Goal: Transaction & Acquisition: Purchase product/service

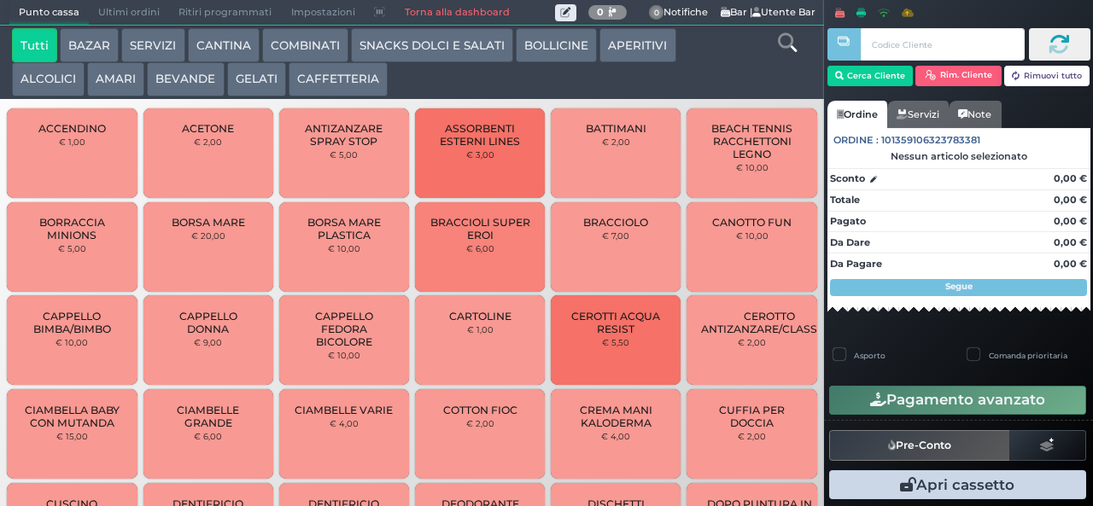
click at [0, 0] on div at bounding box center [0, 0] width 0 height 0
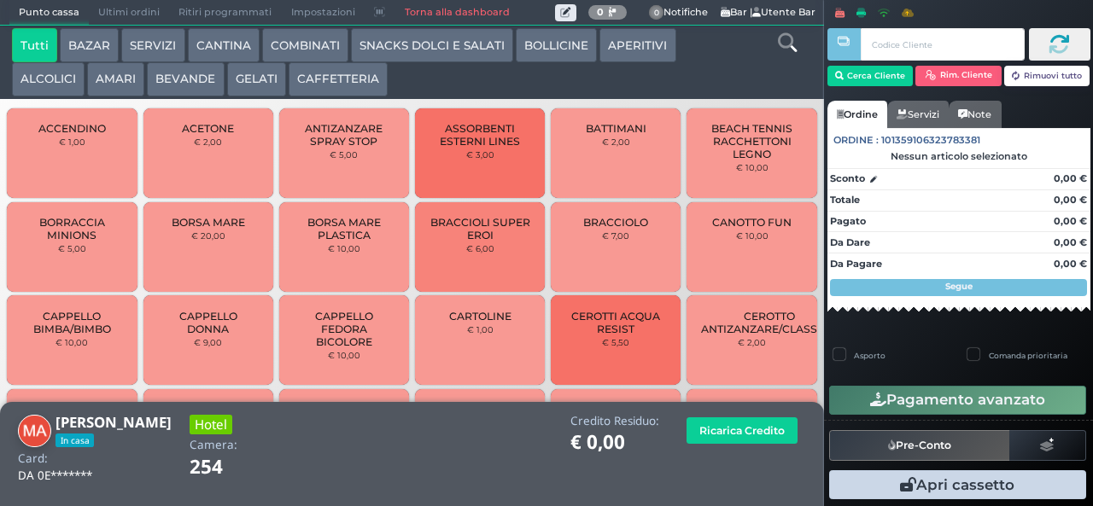
click at [338, 92] on button "CAFFETTERIA" at bounding box center [338, 79] width 99 height 34
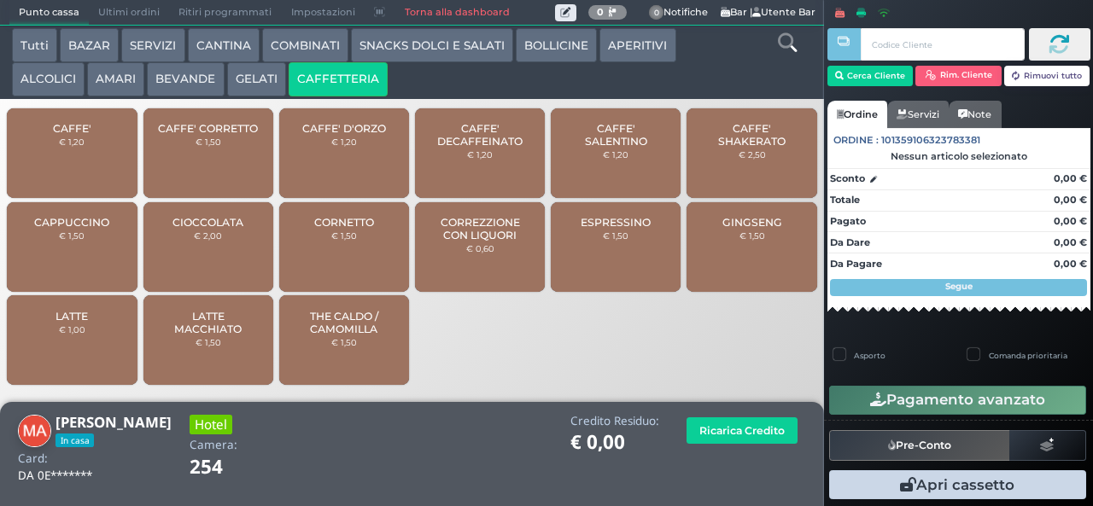
click at [69, 165] on div "CAFFE' € 1,20" at bounding box center [72, 153] width 130 height 90
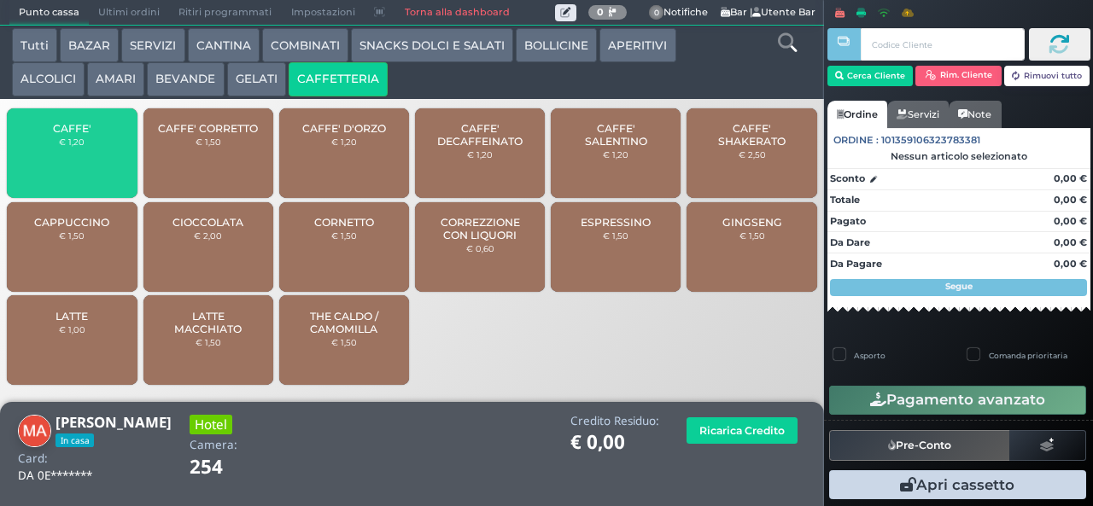
click at [61, 168] on div "CAFFE' € 1,20" at bounding box center [72, 153] width 130 height 90
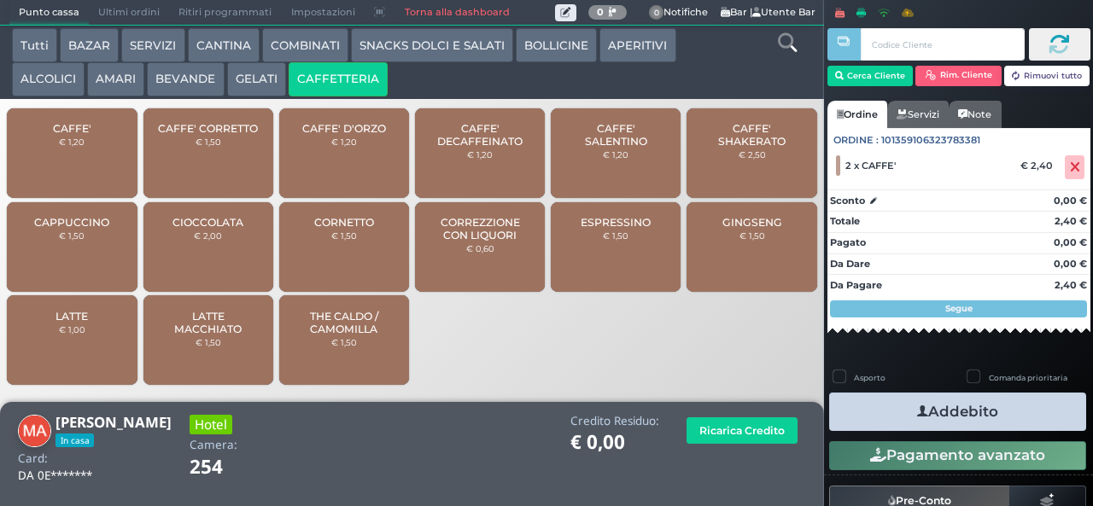
click at [0, 0] on div at bounding box center [0, 0] width 0 height 0
click at [917, 411] on icon "button" at bounding box center [922, 412] width 11 height 18
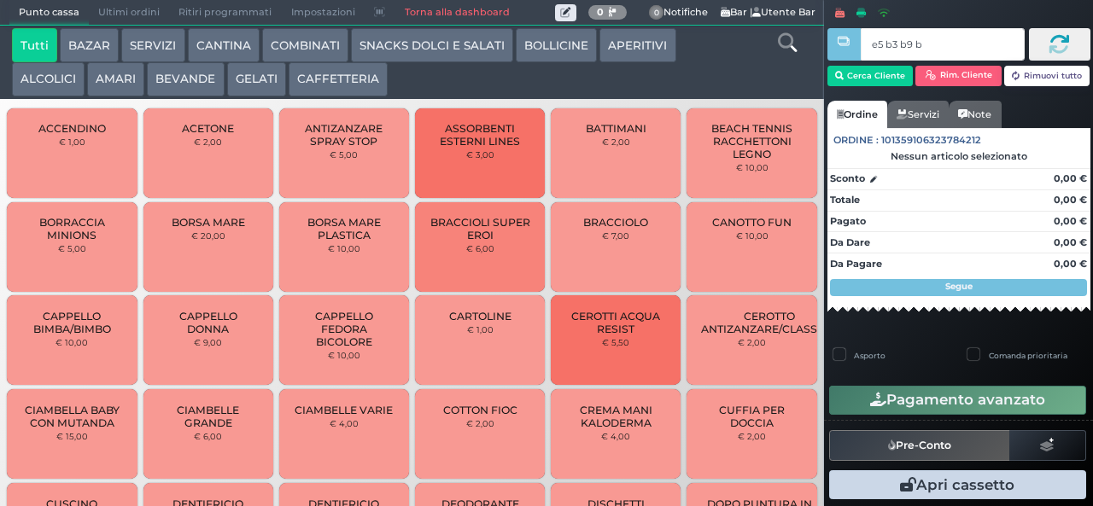
type input "e5 b3 b9 b9"
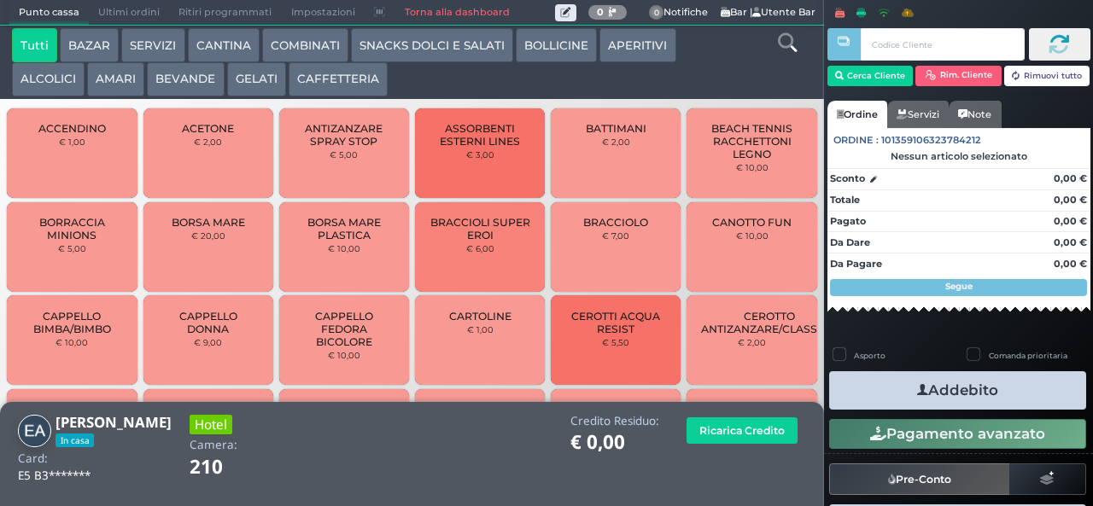
click at [277, 55] on button "COMBINATI" at bounding box center [305, 45] width 86 height 34
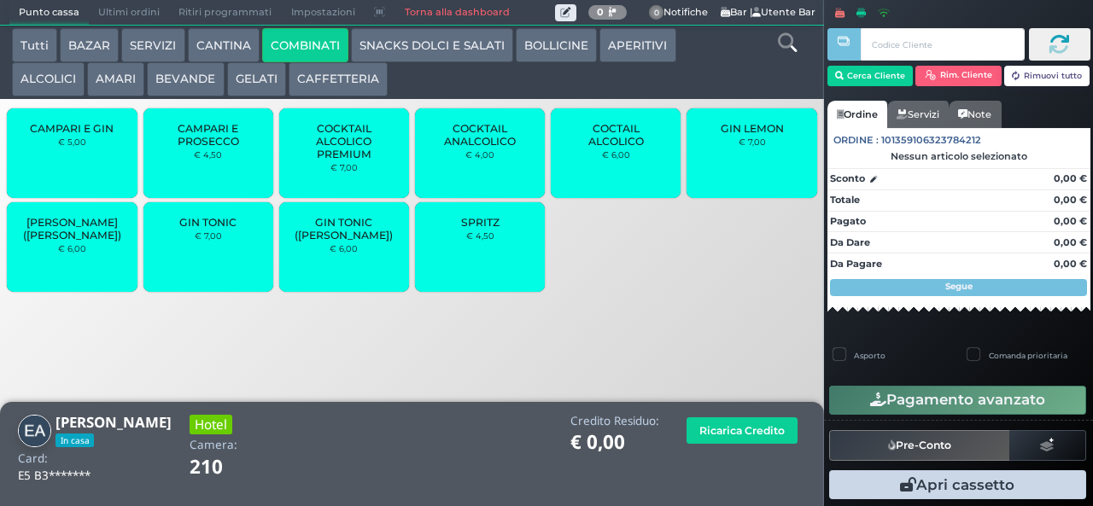
click at [188, 55] on button "CANTINA" at bounding box center [224, 45] width 72 height 34
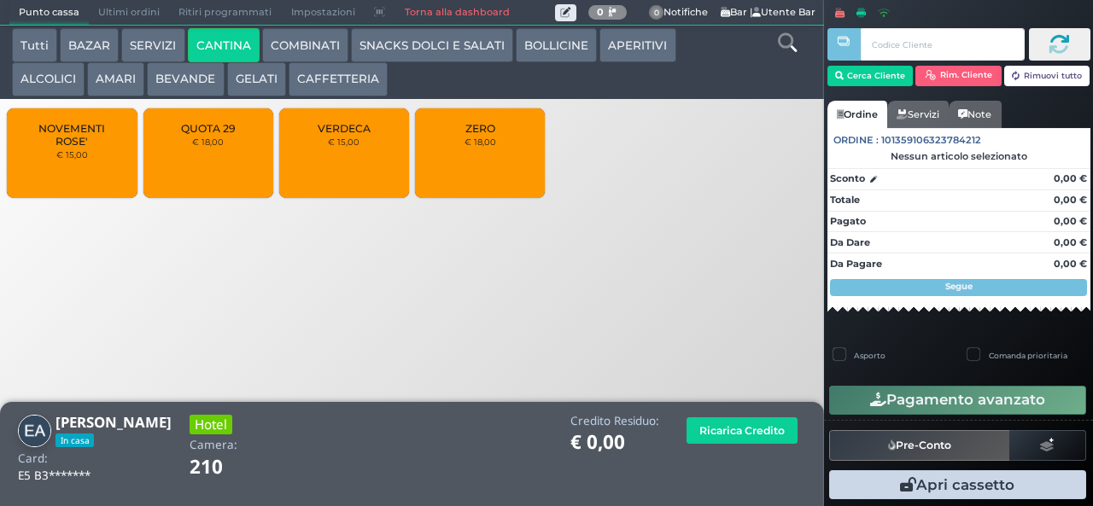
click at [188, 79] on button "BEVANDE" at bounding box center [185, 79] width 77 height 34
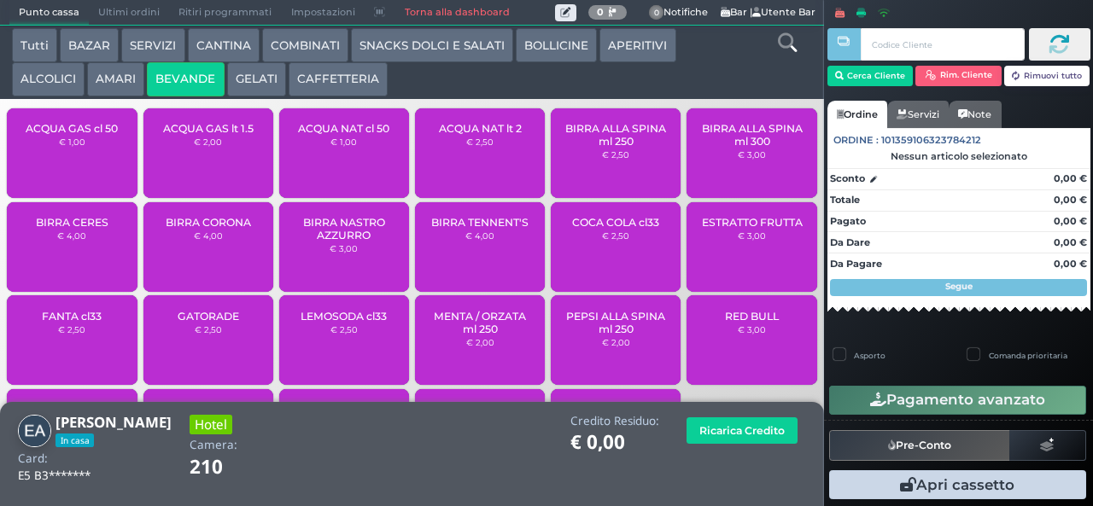
click at [463, 135] on span "ACQUA NAT lt 2" at bounding box center [480, 128] width 83 height 13
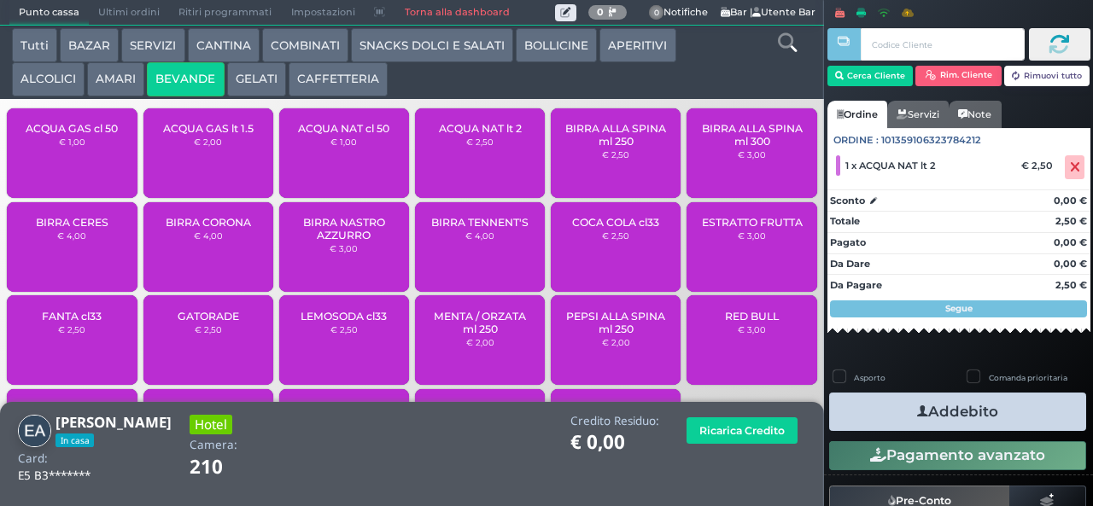
click at [917, 411] on icon "button" at bounding box center [922, 412] width 11 height 18
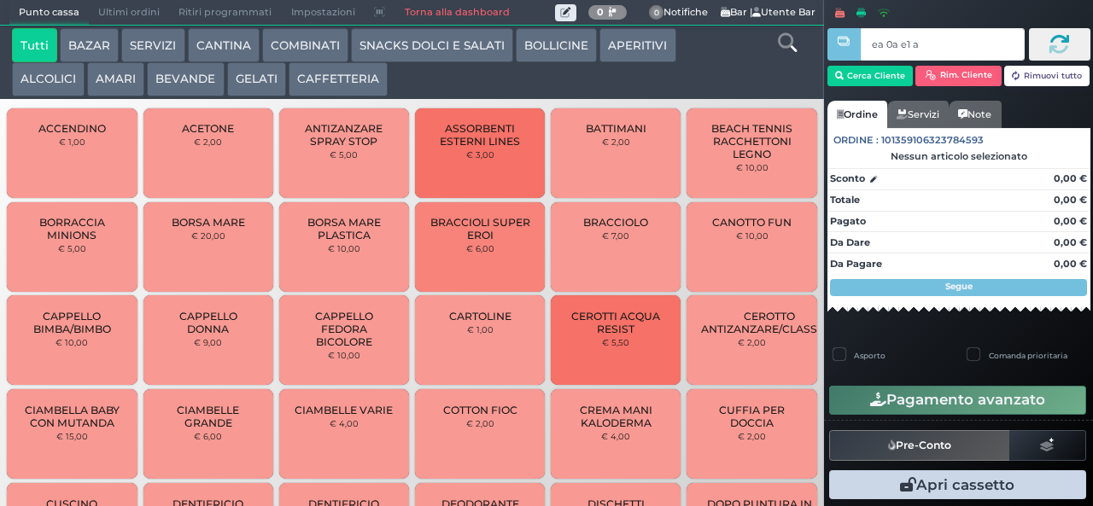
type input "ea 0a e1 a4"
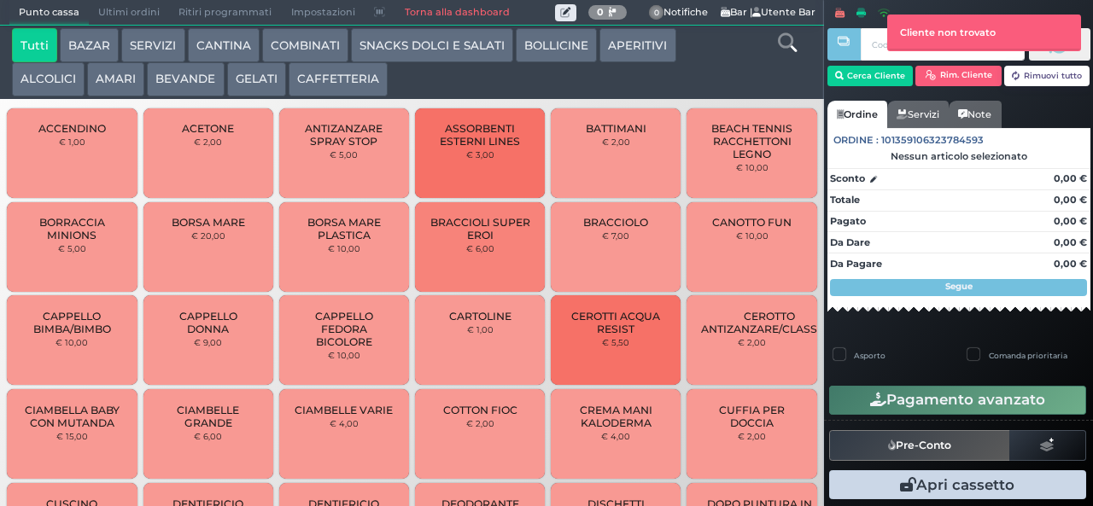
click at [339, 74] on button "CAFFETTERIA" at bounding box center [338, 79] width 99 height 34
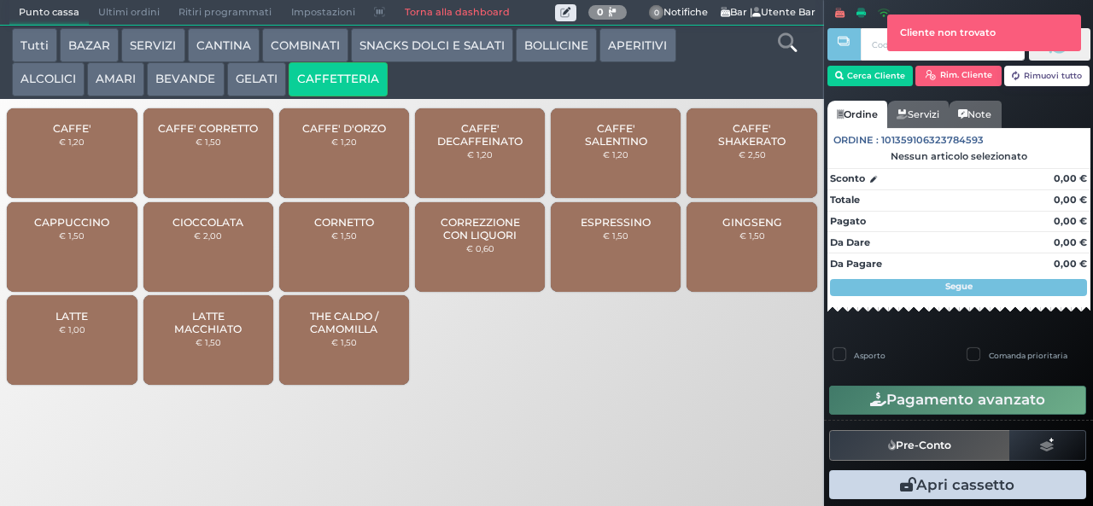
click at [88, 160] on div "CAFFE' € 1,20" at bounding box center [72, 153] width 130 height 90
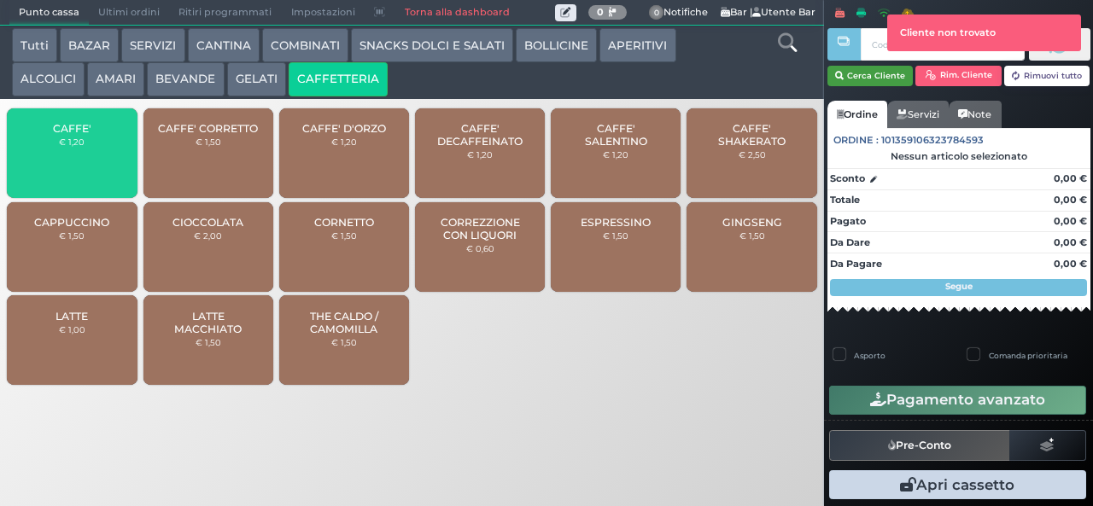
click at [869, 79] on button "Cerca Cliente" at bounding box center [870, 76] width 86 height 20
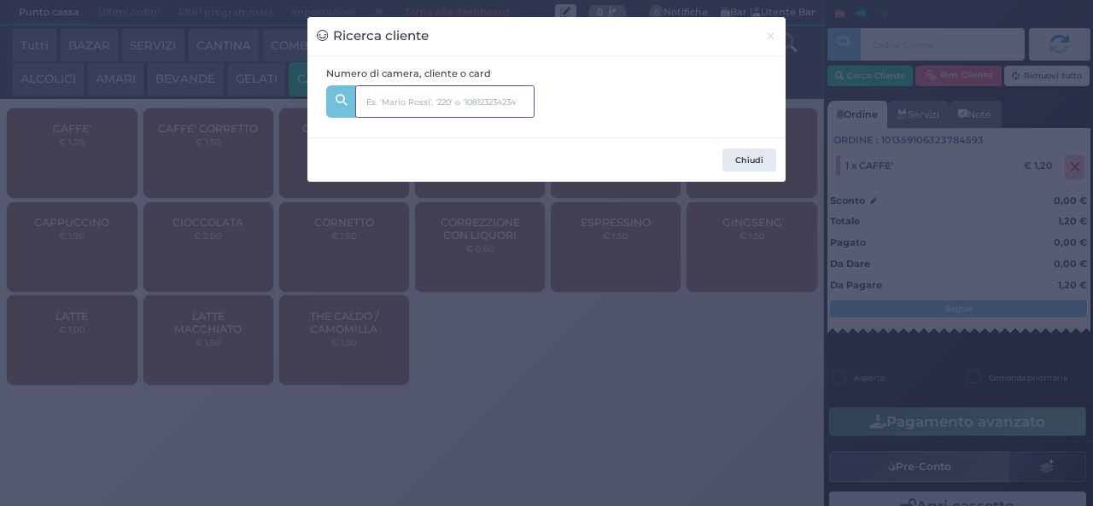
click at [380, 107] on input "text" at bounding box center [444, 101] width 179 height 32
type input "antonini"
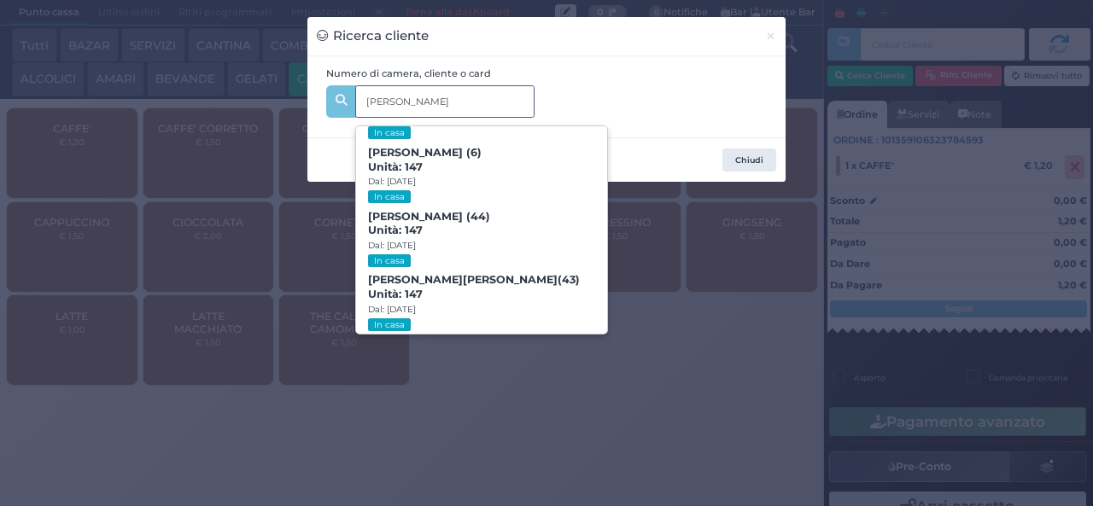
scroll to position [87, 0]
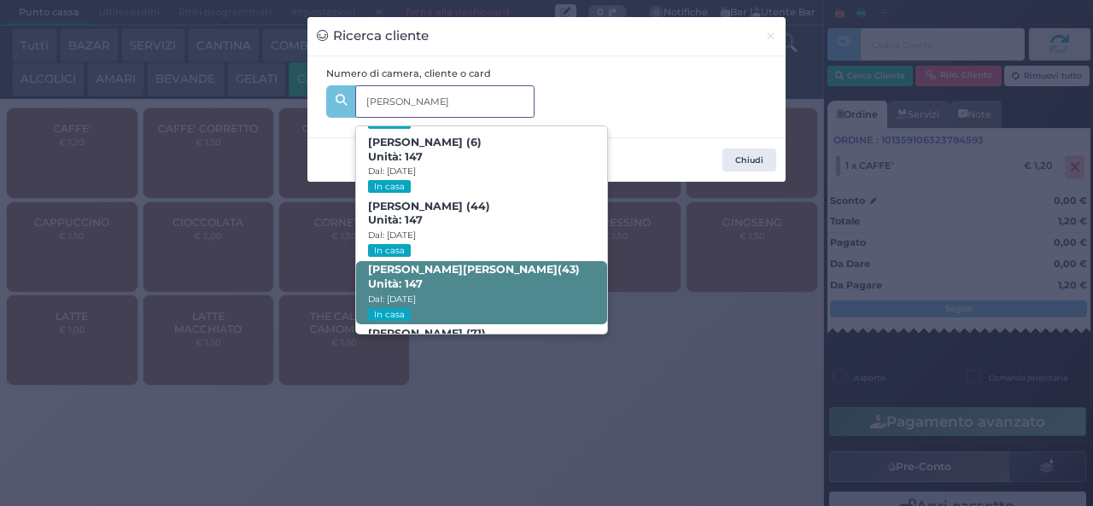
click at [497, 291] on span "Francesca Antonini (43) Unità: 147 Dal: 24/08/2025 In casa" at bounding box center [481, 293] width 250 height 64
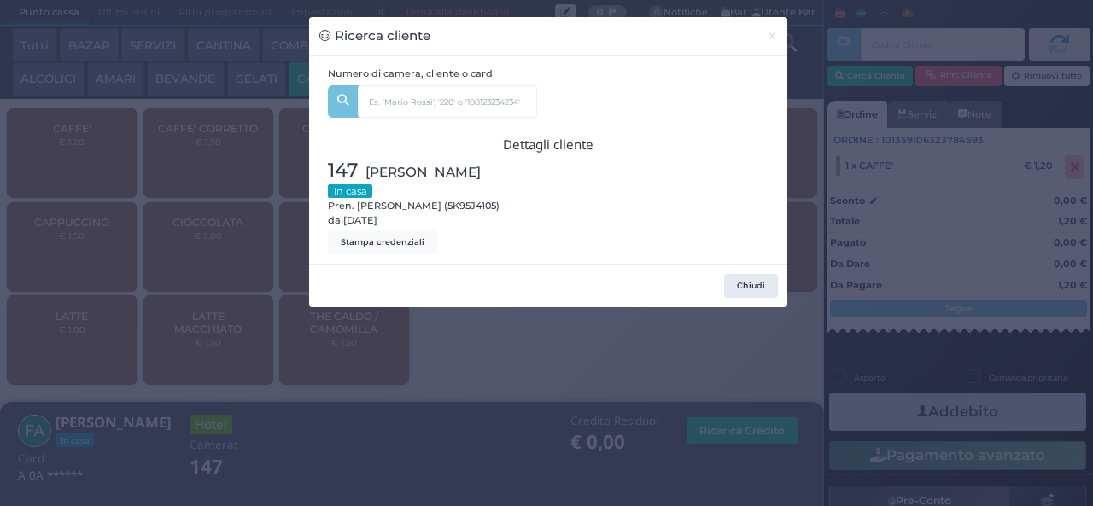
click at [367, 401] on div "Ricerca cliente × Numero di camera, cliente o card antonini Diletta Tarquini (4…" at bounding box center [546, 253] width 1093 height 506
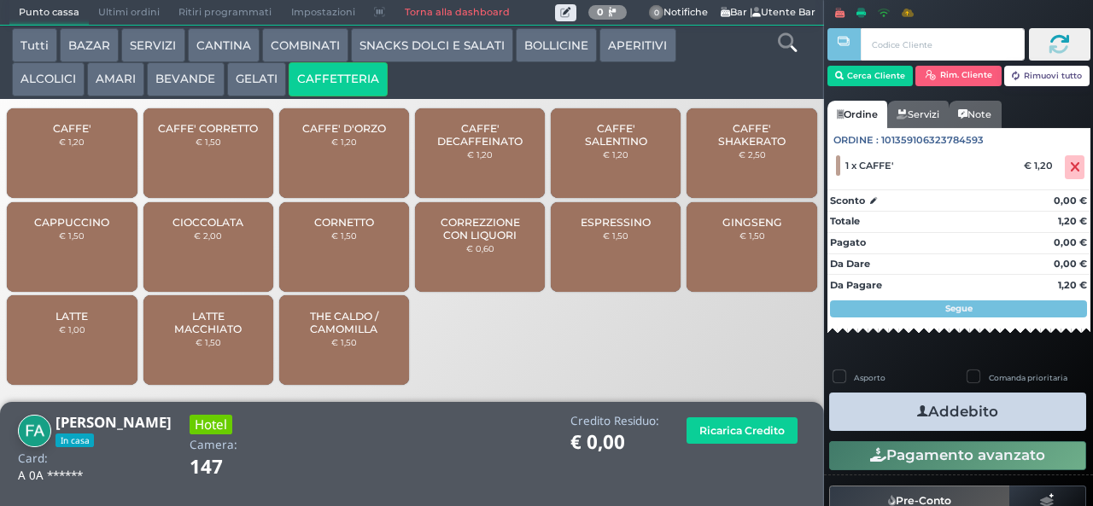
click at [917, 411] on icon "button" at bounding box center [922, 412] width 11 height 18
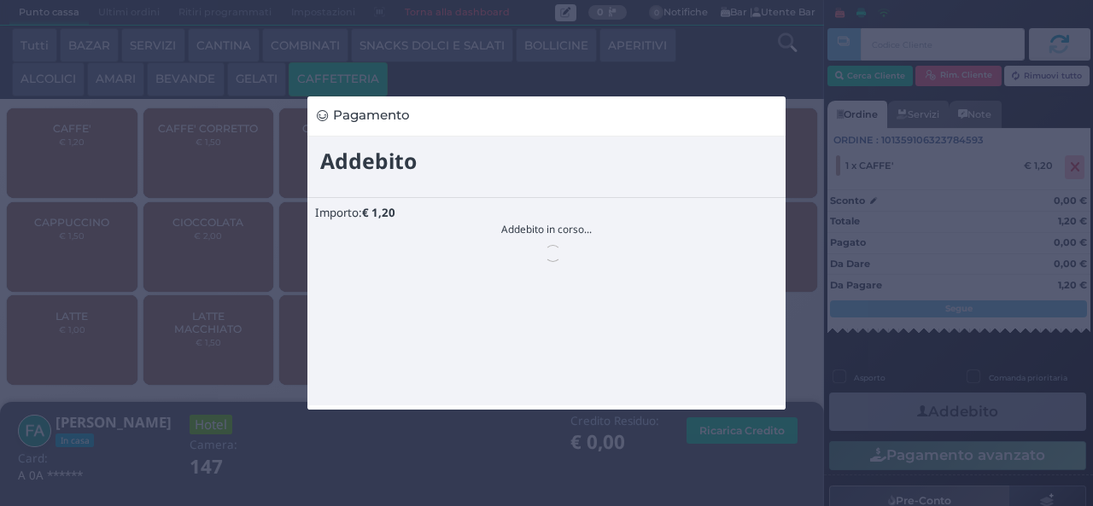
scroll to position [0, 0]
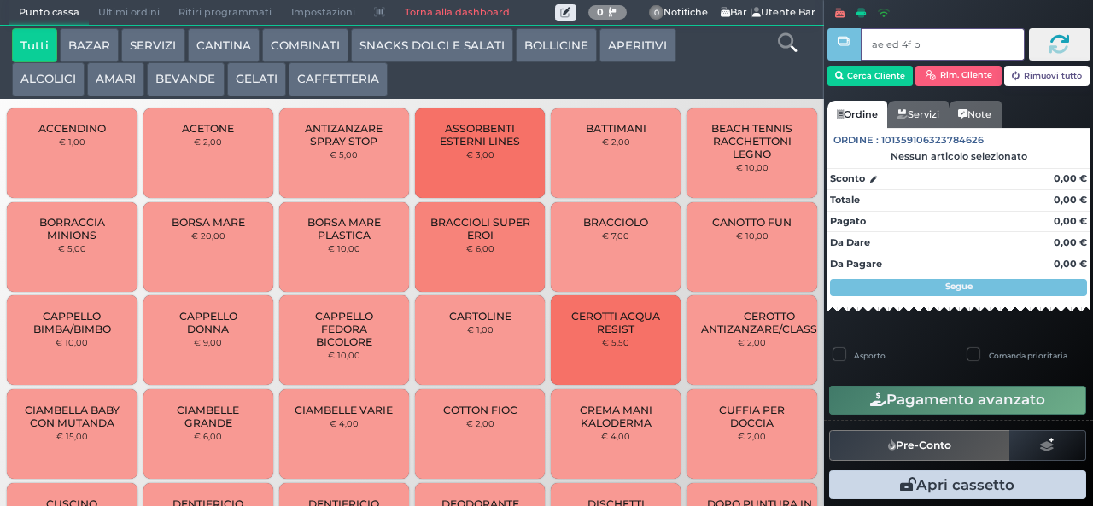
type input "ae ed 4f b9"
click at [440, 50] on button "SNACKS DOLCI E SALATI" at bounding box center [432, 45] width 162 height 34
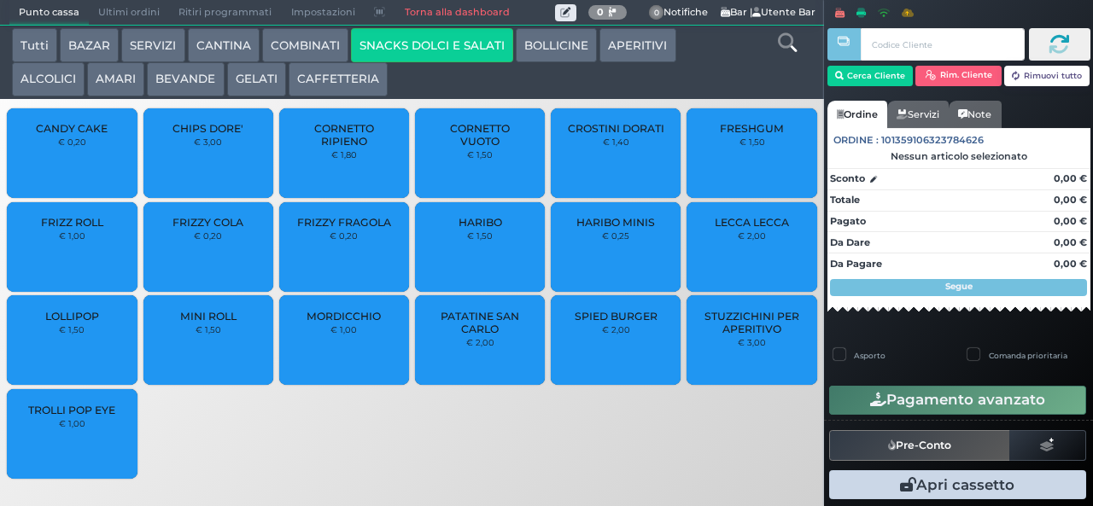
click at [70, 323] on span "LOLLIPOP" at bounding box center [72, 316] width 54 height 13
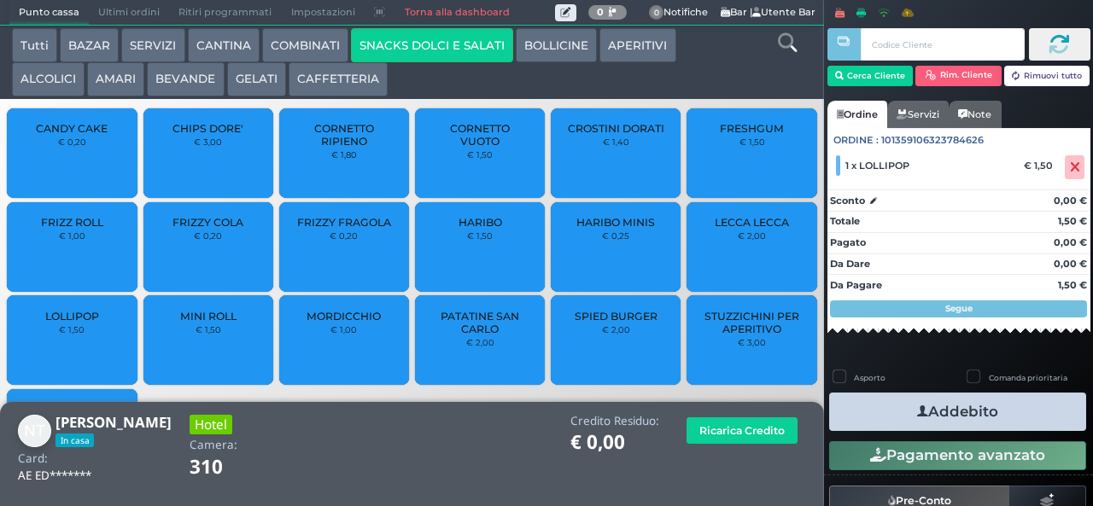
click at [917, 411] on icon "button" at bounding box center [922, 412] width 11 height 18
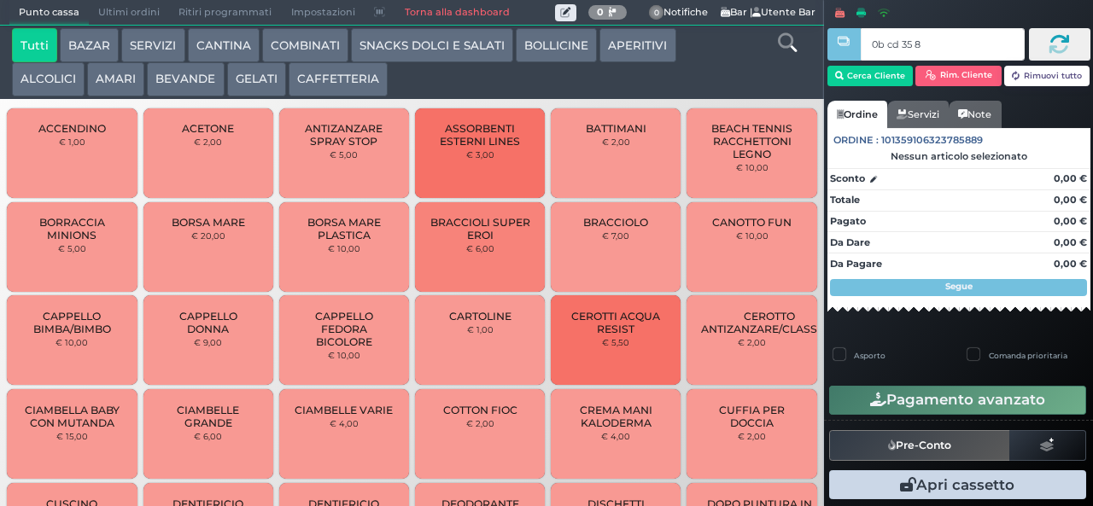
type input "0b cd 35 8b"
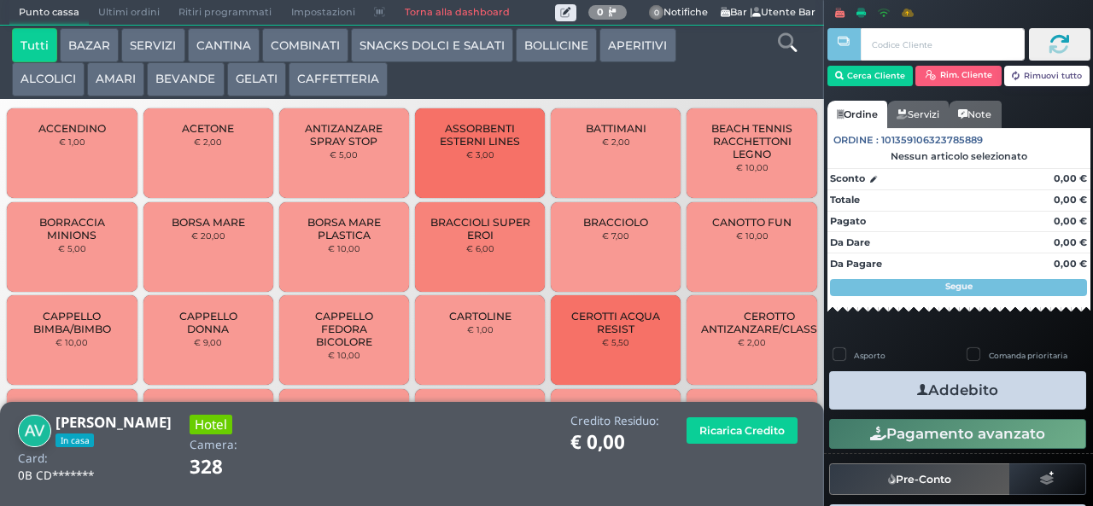
click at [787, 53] on link at bounding box center [787, 40] width 19 height 25
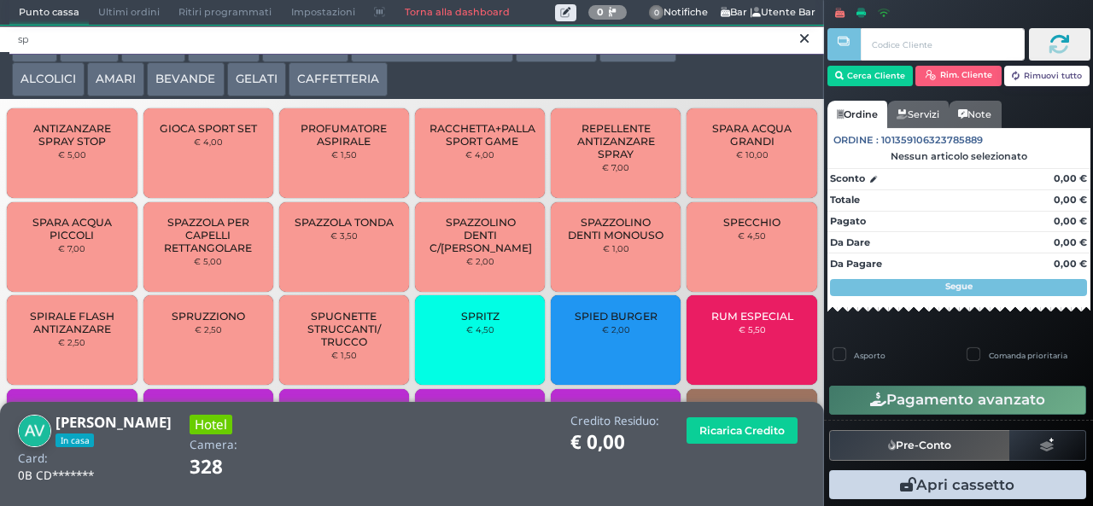
type input "sp"
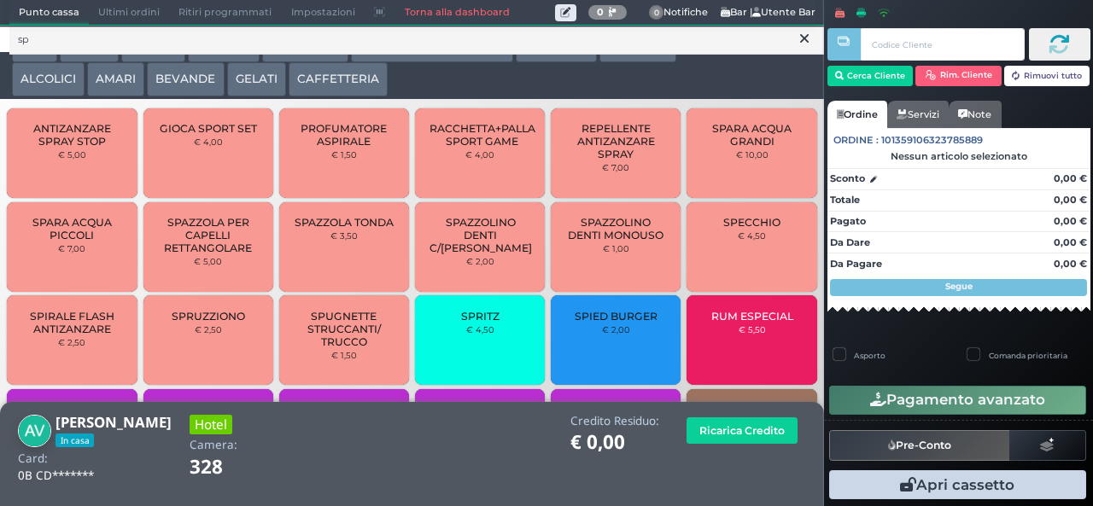
click at [480, 323] on span "SPRITZ" at bounding box center [480, 316] width 38 height 13
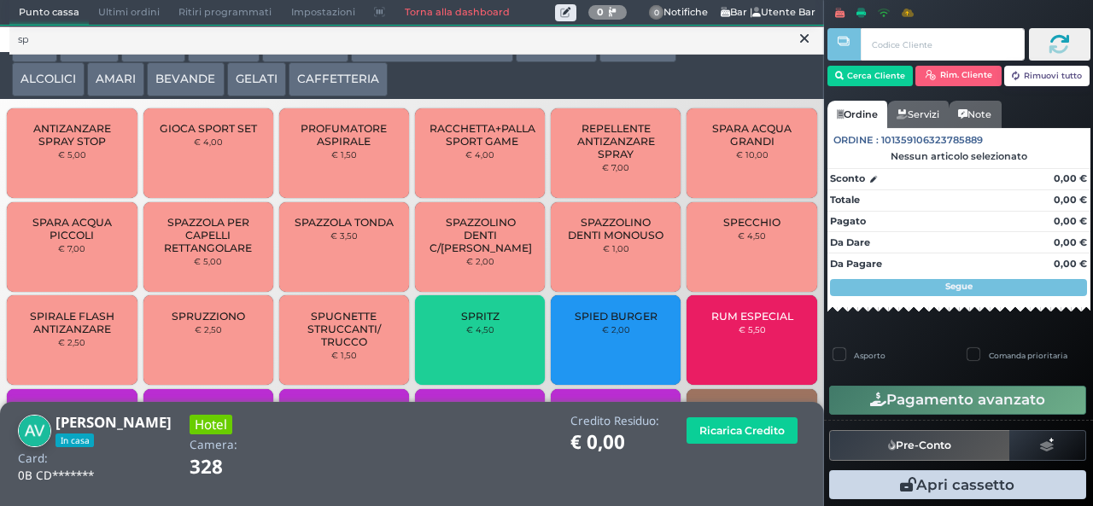
click at [481, 333] on div "SPRITZ € 4,50" at bounding box center [480, 340] width 130 height 90
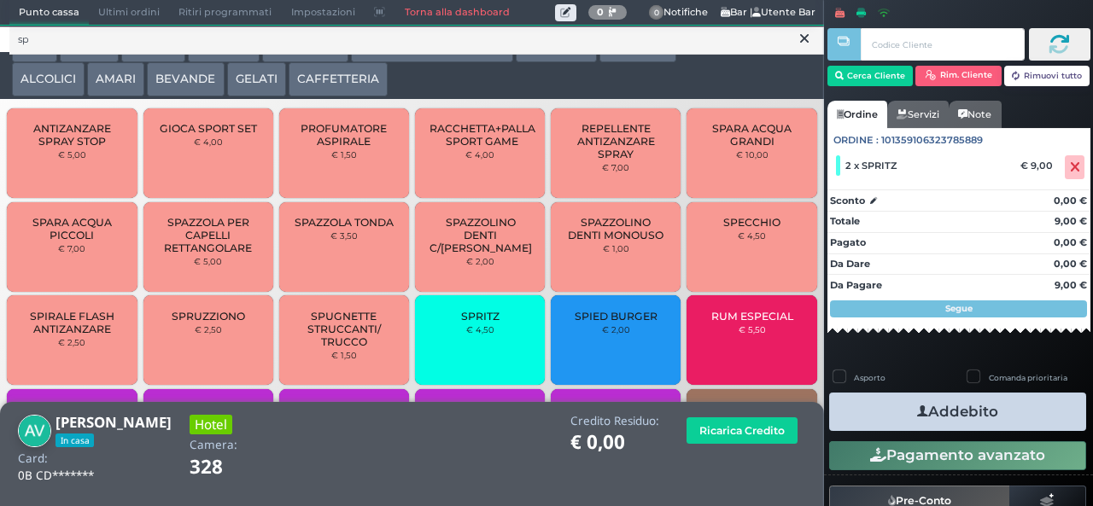
click at [979, 421] on button "Addebito" at bounding box center [957, 412] width 257 height 38
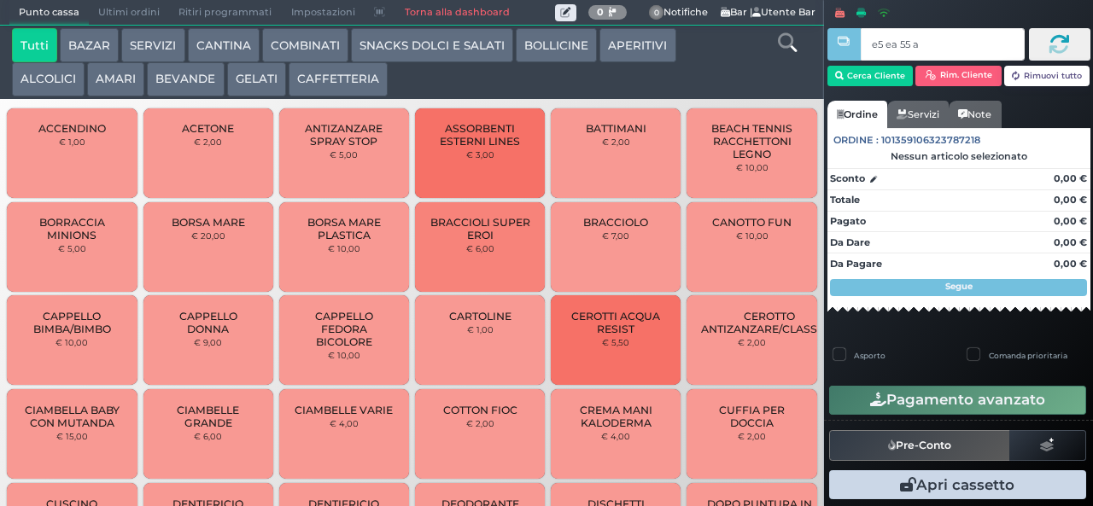
type input "e5 ea 55 aa"
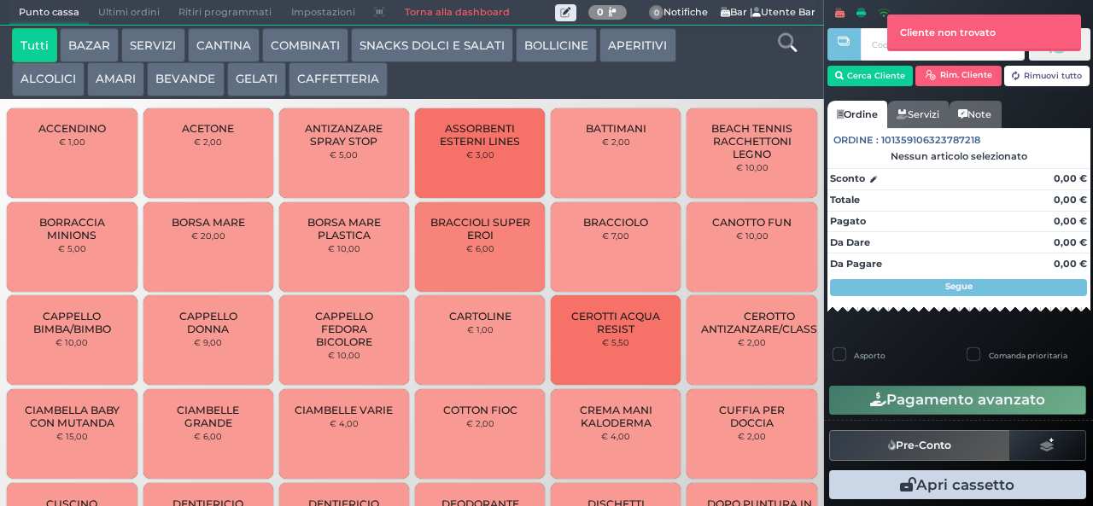
click at [446, 50] on button "SNACKS DOLCI E SALATI" at bounding box center [432, 45] width 162 height 34
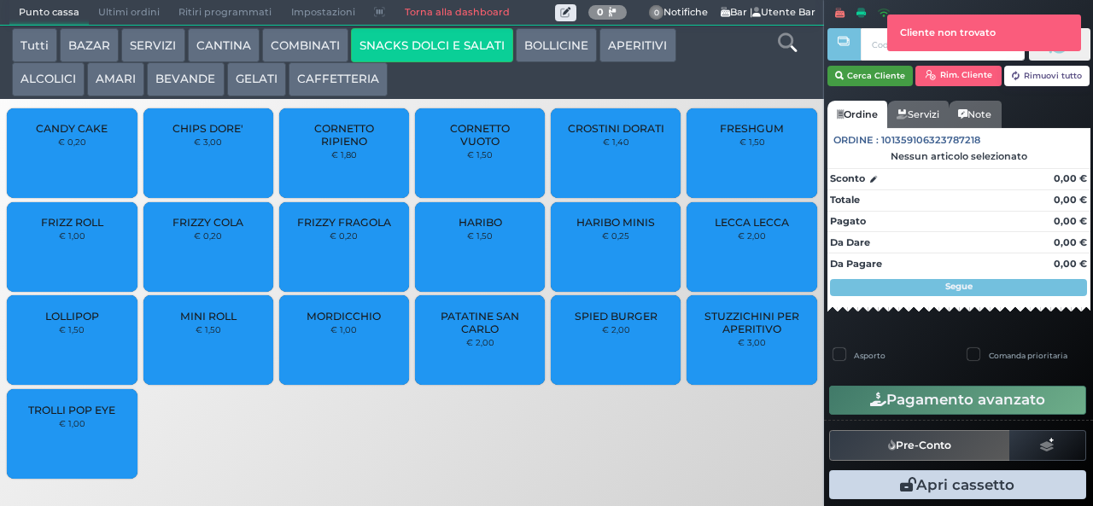
click at [859, 76] on button "Cerca Cliente" at bounding box center [870, 76] width 86 height 20
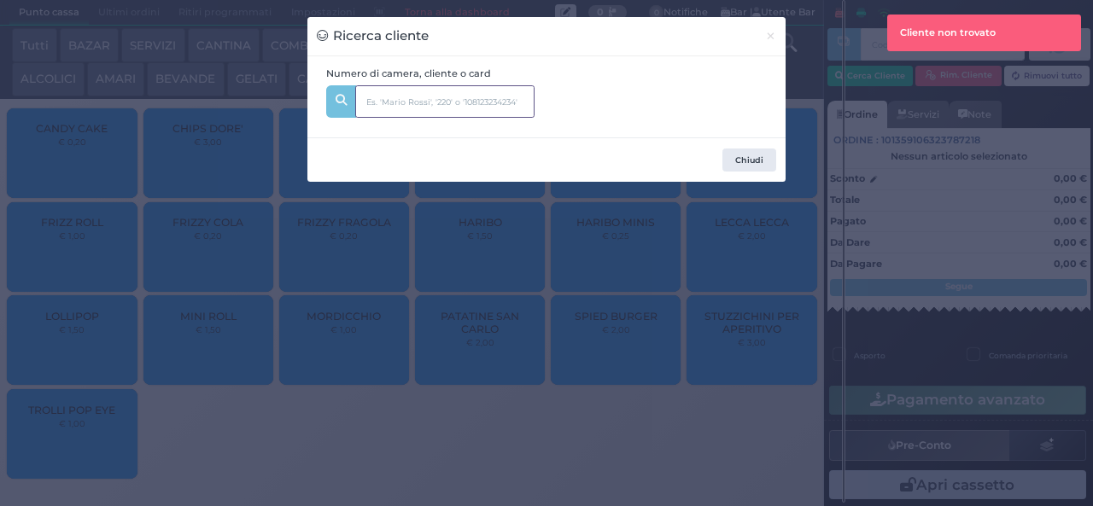
click at [466, 99] on input "text" at bounding box center [444, 101] width 179 height 32
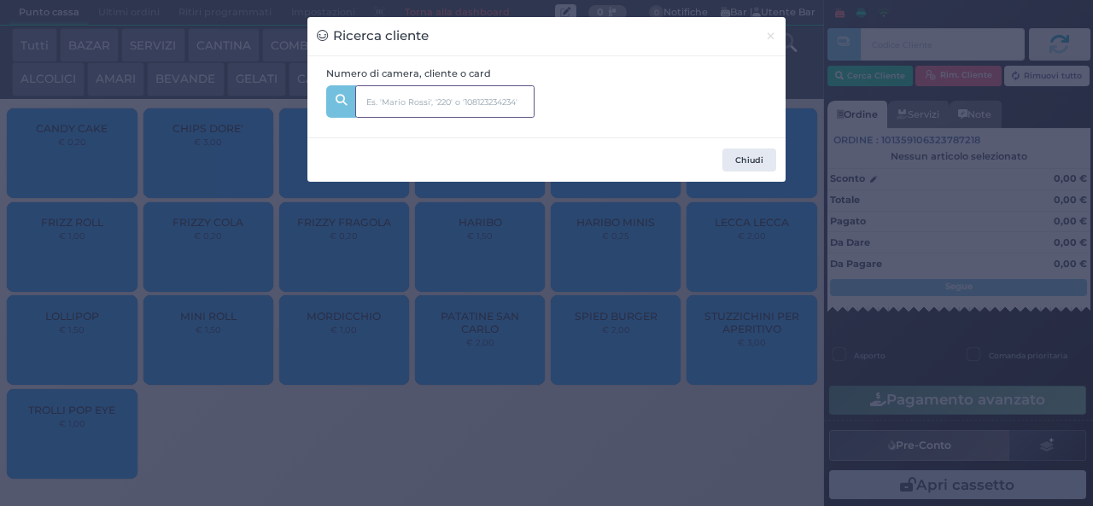
click at [470, 103] on input "text" at bounding box center [444, 101] width 179 height 32
type input "125"
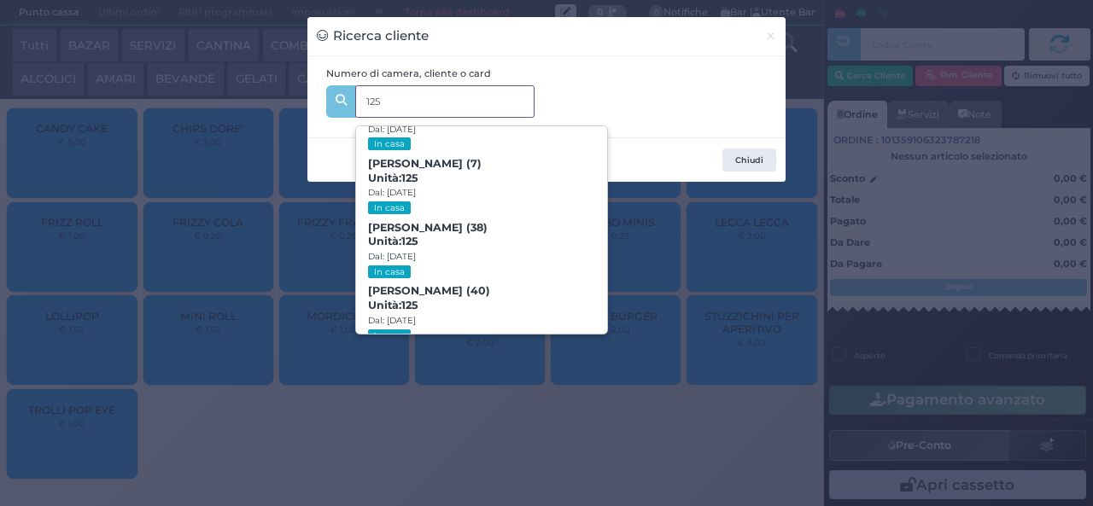
scroll to position [78, 0]
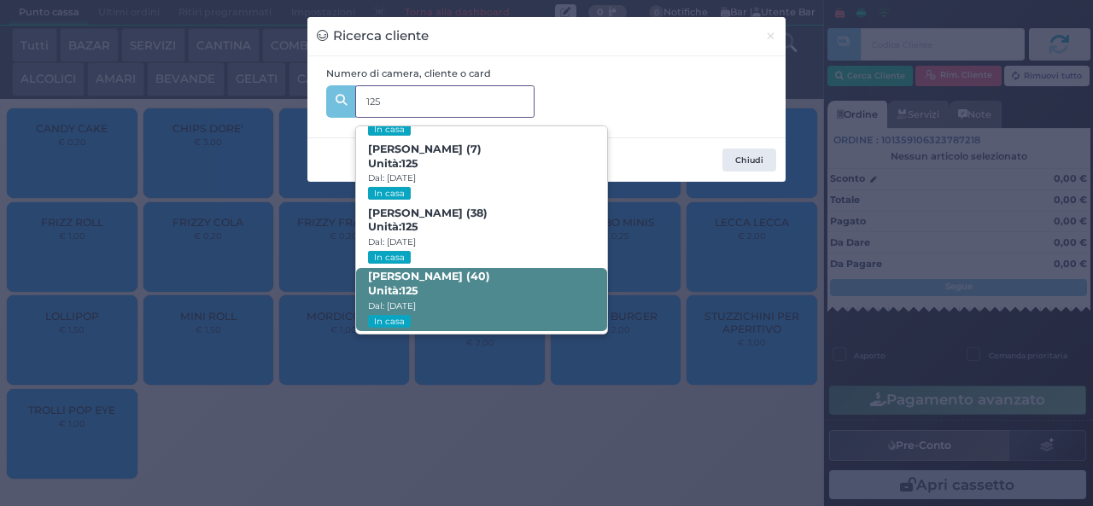
click at [504, 299] on span "Giovanni Buonocore (40) Unità: 125 Dal: 24/08/2025 In casa" at bounding box center [481, 300] width 250 height 64
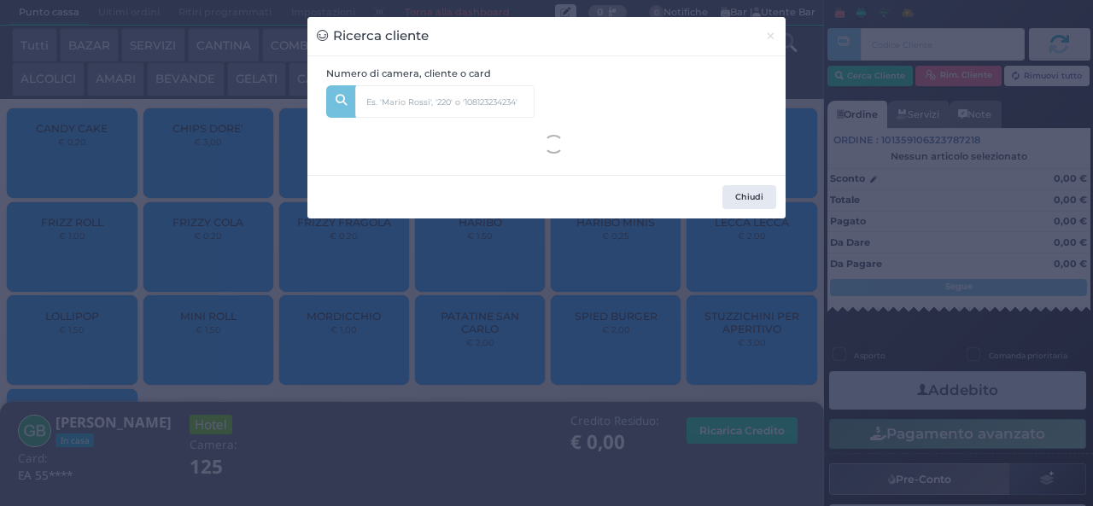
click at [387, 413] on div "Ricerca cliente × Numero di camera, cliente o card 125 Pasquale Buonocore (4) U…" at bounding box center [546, 253] width 1093 height 506
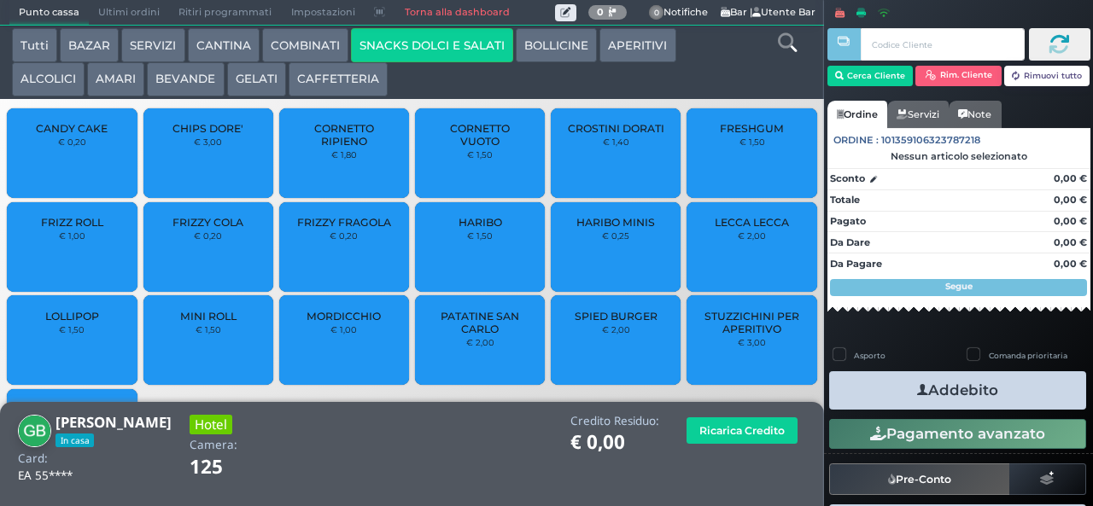
click at [917, 392] on icon "button" at bounding box center [922, 391] width 11 height 18
click at [483, 335] on span "PATATINE SAN CARLO" at bounding box center [480, 323] width 102 height 26
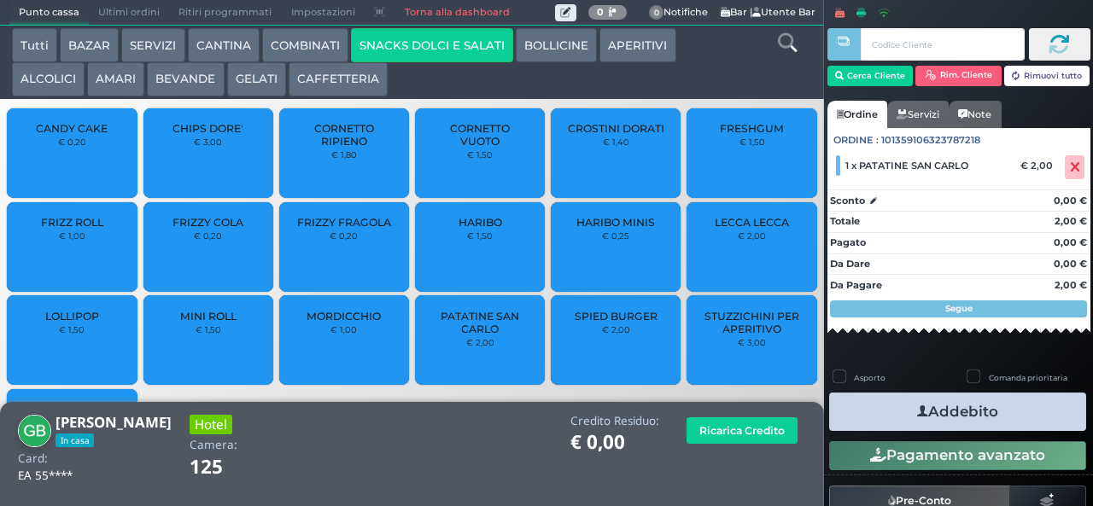
click at [890, 422] on button "Addebito" at bounding box center [957, 412] width 257 height 38
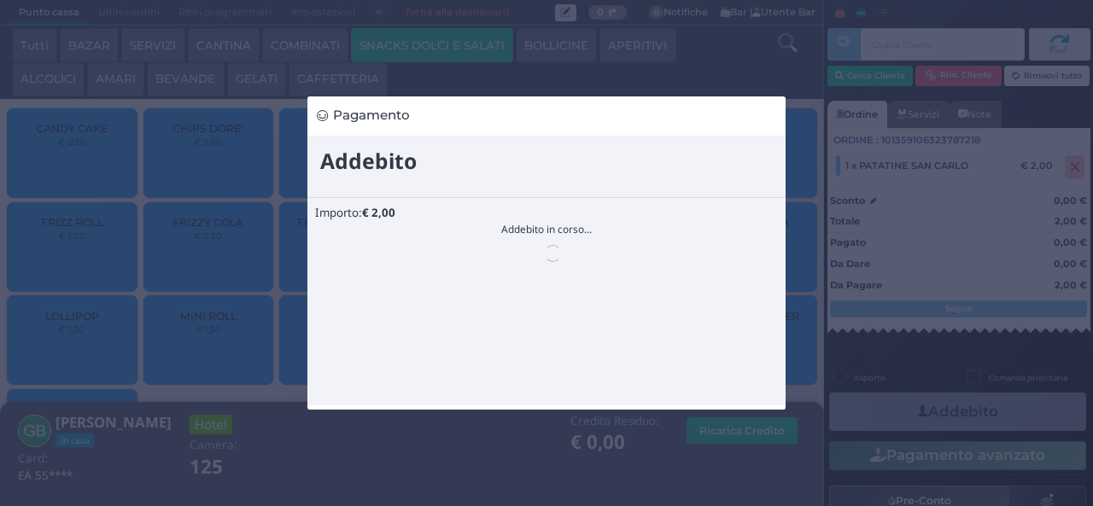
scroll to position [0, 0]
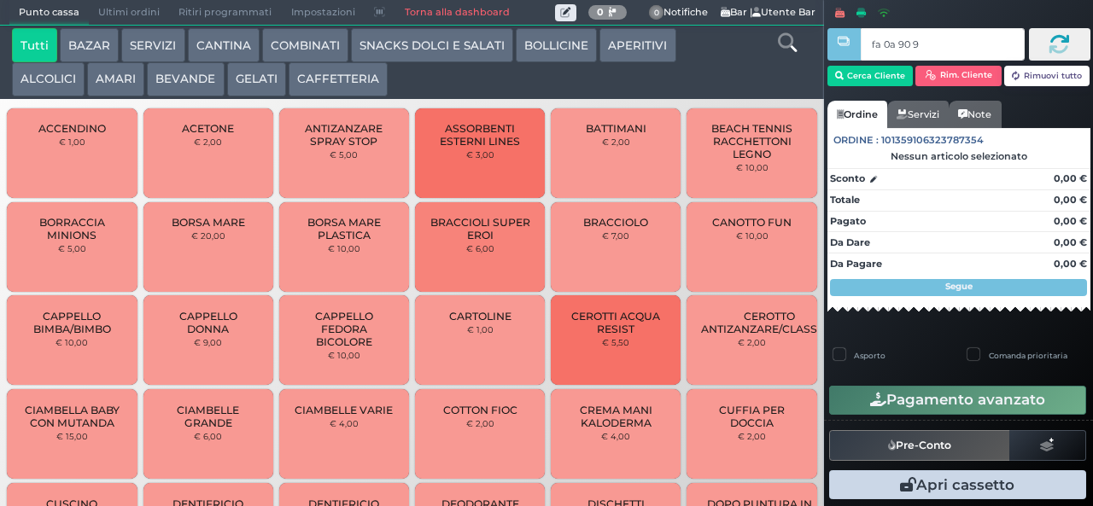
type input "fa 0a 90 9a"
click at [0, 0] on div at bounding box center [0, 0] width 0 height 0
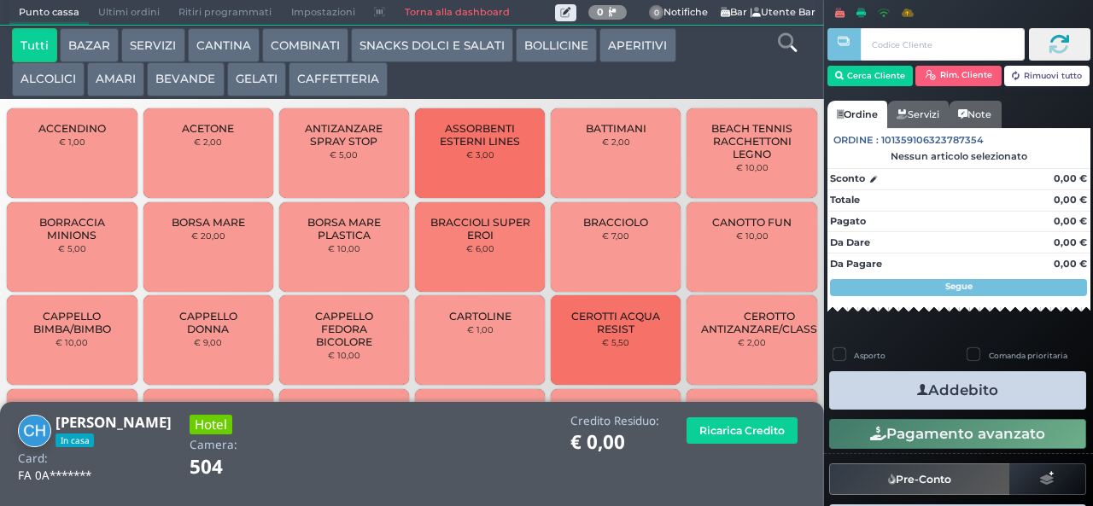
click at [184, 65] on button "BEVANDE" at bounding box center [185, 79] width 77 height 34
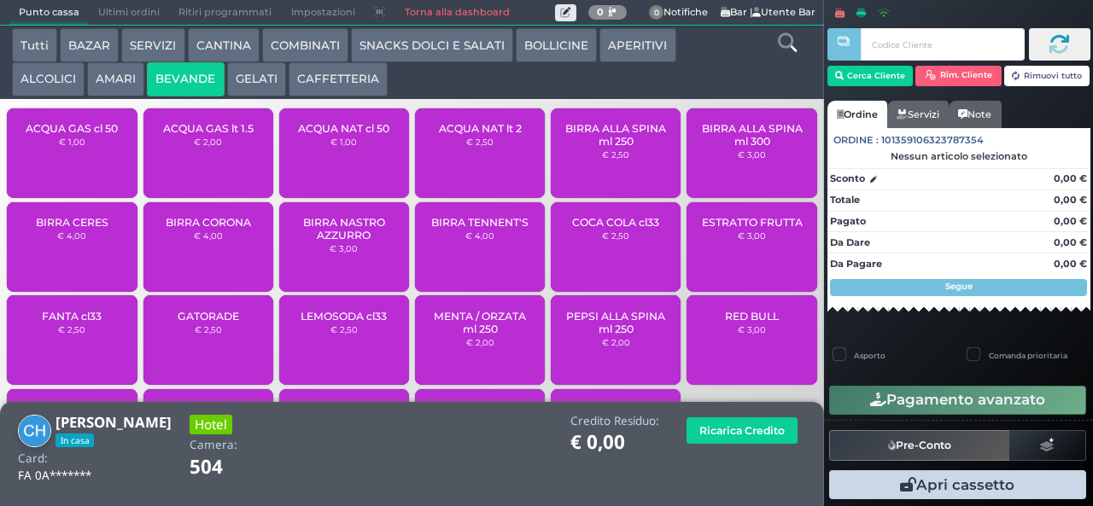
click at [333, 135] on span "ACQUA NAT cl 50" at bounding box center [343, 128] width 91 height 13
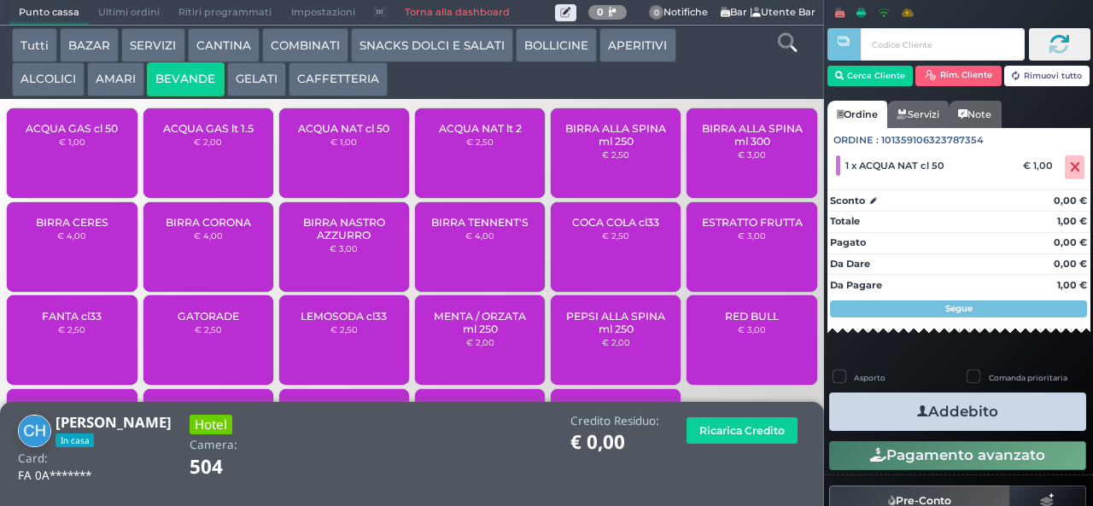
click at [917, 410] on icon "button" at bounding box center [922, 412] width 11 height 18
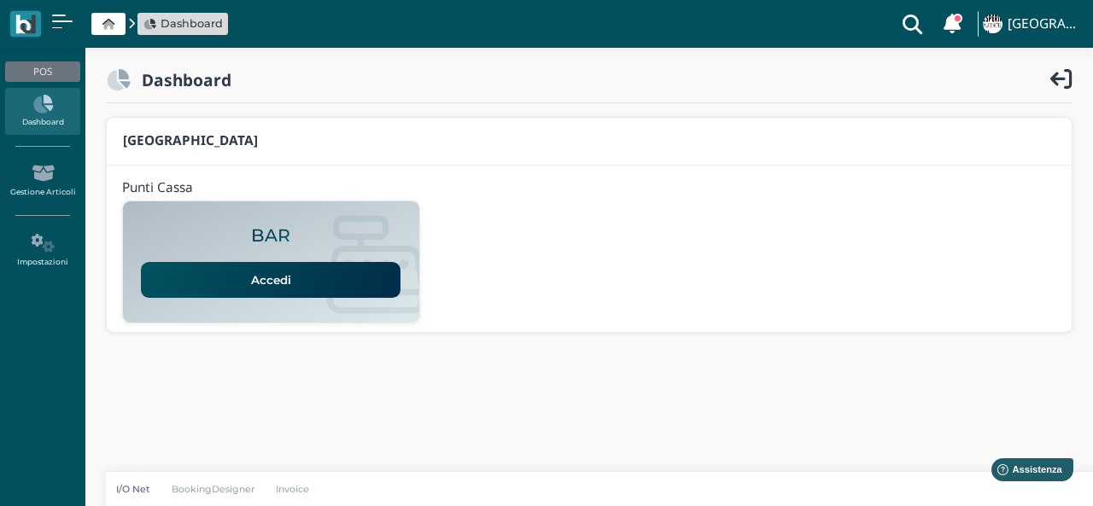
click at [277, 272] on link "Accedi" at bounding box center [270, 280] width 259 height 36
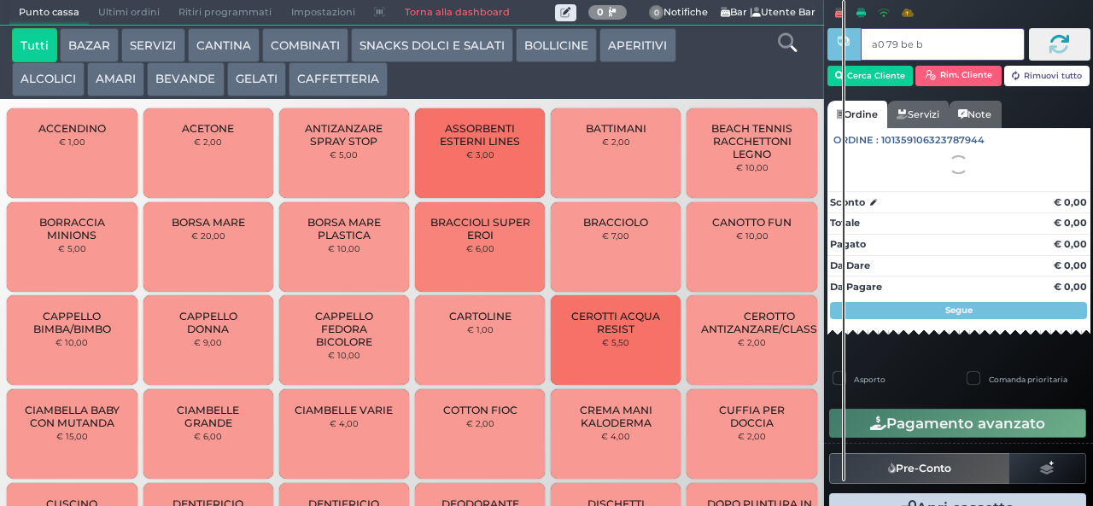
type input "a0 79 be b9"
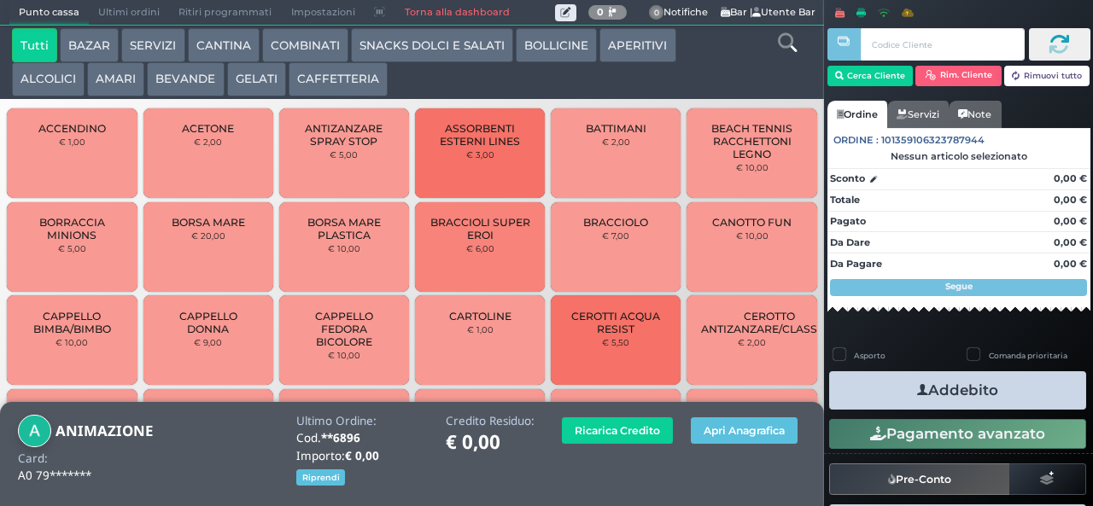
click at [189, 75] on button "BEVANDE" at bounding box center [185, 79] width 77 height 34
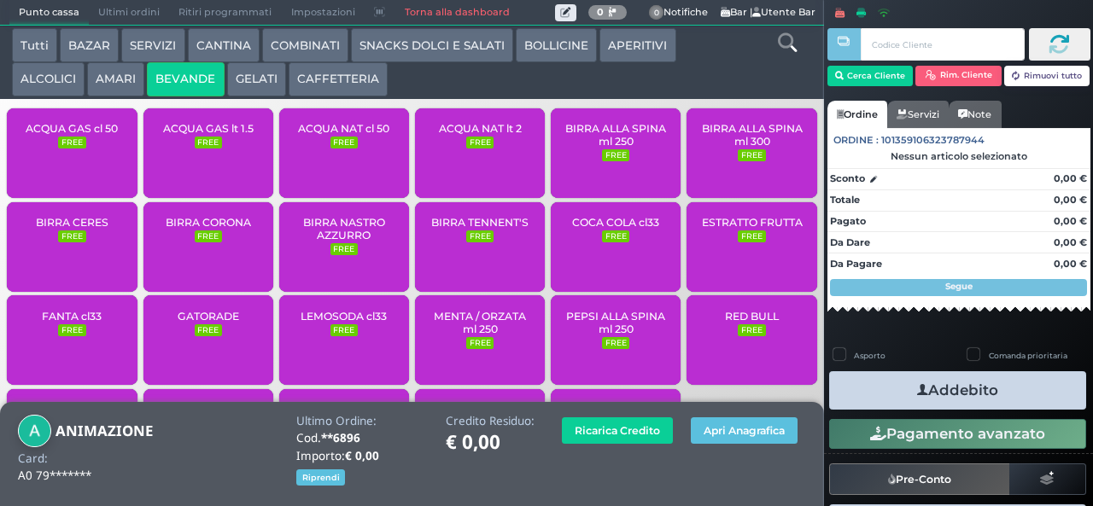
click at [348, 135] on span "ACQUA NAT cl 50" at bounding box center [343, 128] width 91 height 13
click at [343, 135] on span "ACQUA NAT cl 50" at bounding box center [343, 128] width 91 height 13
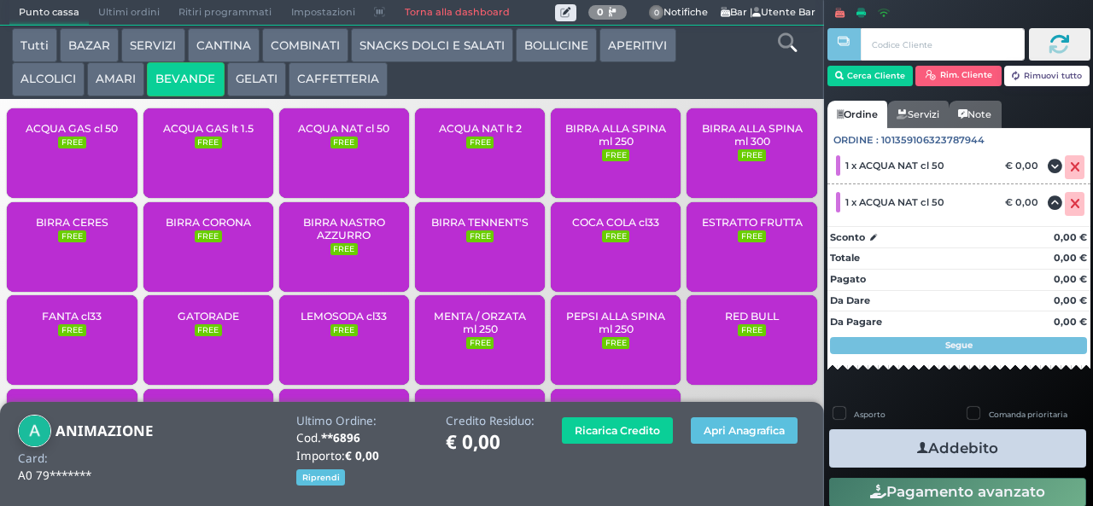
click at [917, 440] on icon "button" at bounding box center [922, 449] width 11 height 18
